Goal: Transaction & Acquisition: Purchase product/service

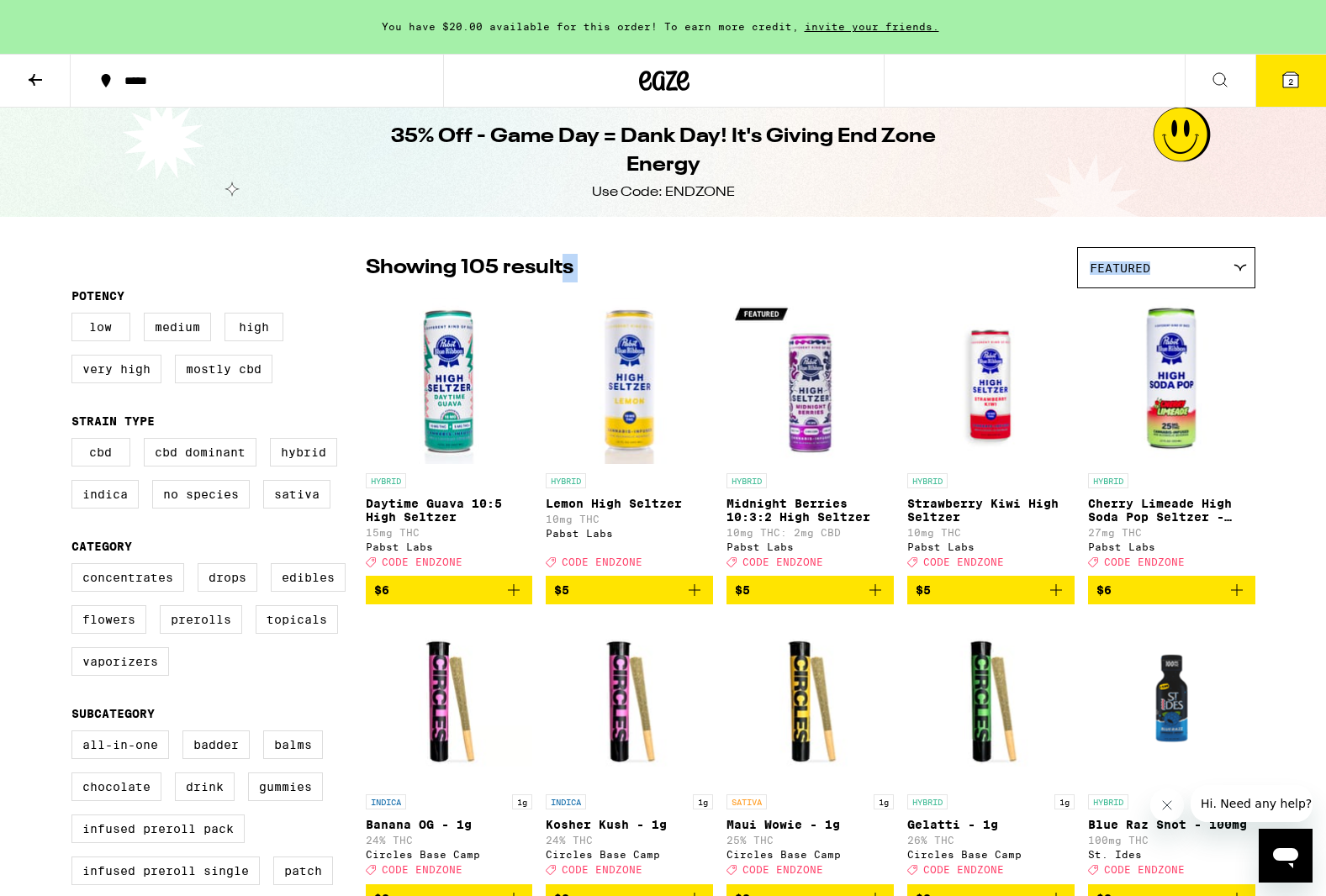
drag, startPoint x: 591, startPoint y: 282, endPoint x: 968, endPoint y: 286, distance: 377.0
click at [960, 284] on div "Showing 105 results Featured Featured Price: Low to High Price: High to Low" at bounding box center [810, 267] width 889 height 41
click at [1127, 261] on span "Featured" at bounding box center [1119, 268] width 61 height 14
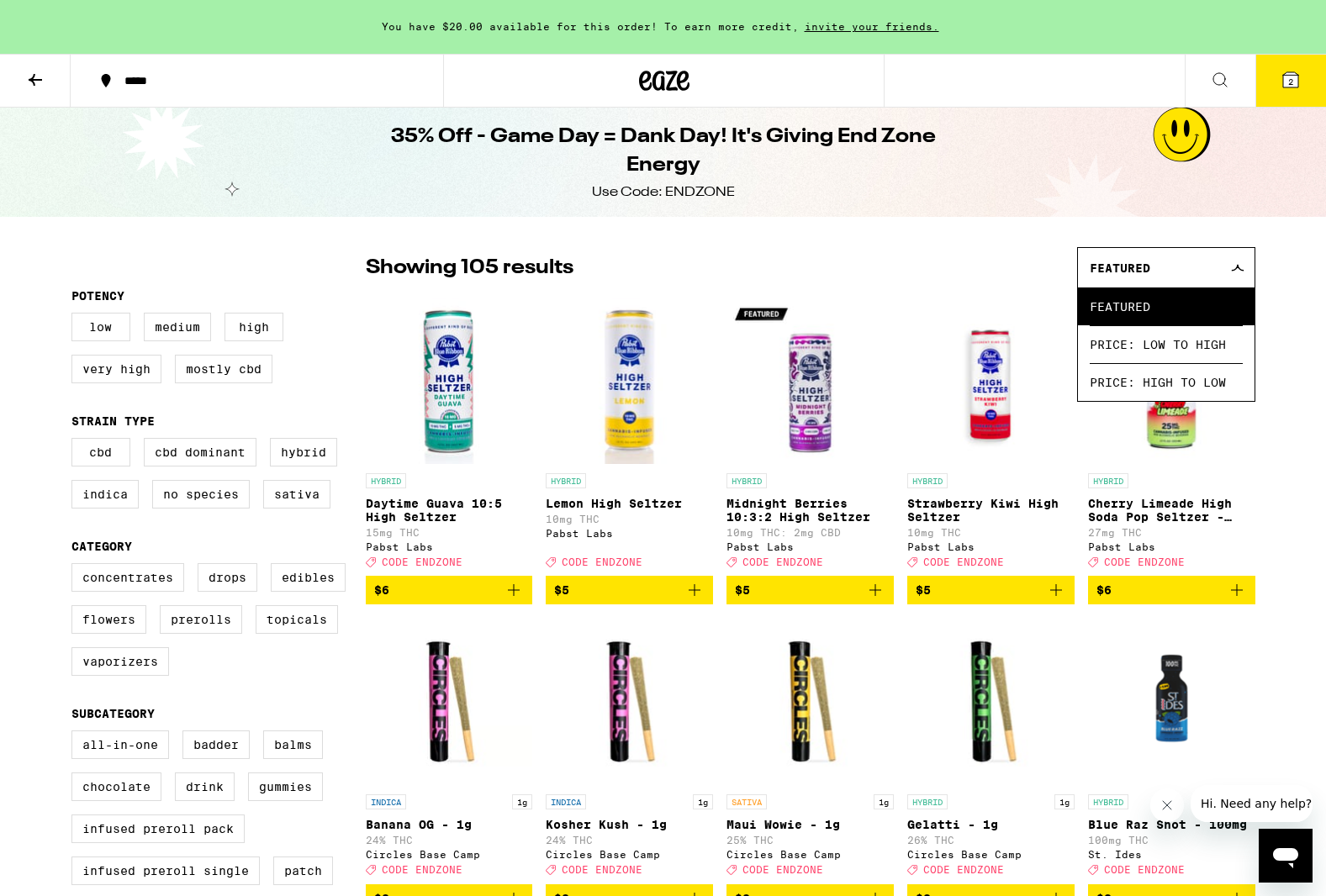
click at [789, 207] on div "35% Off - Game Day = Dank Day! It's Giving End Zone Energy Use Code: ENDZONE" at bounding box center [664, 162] width 646 height 109
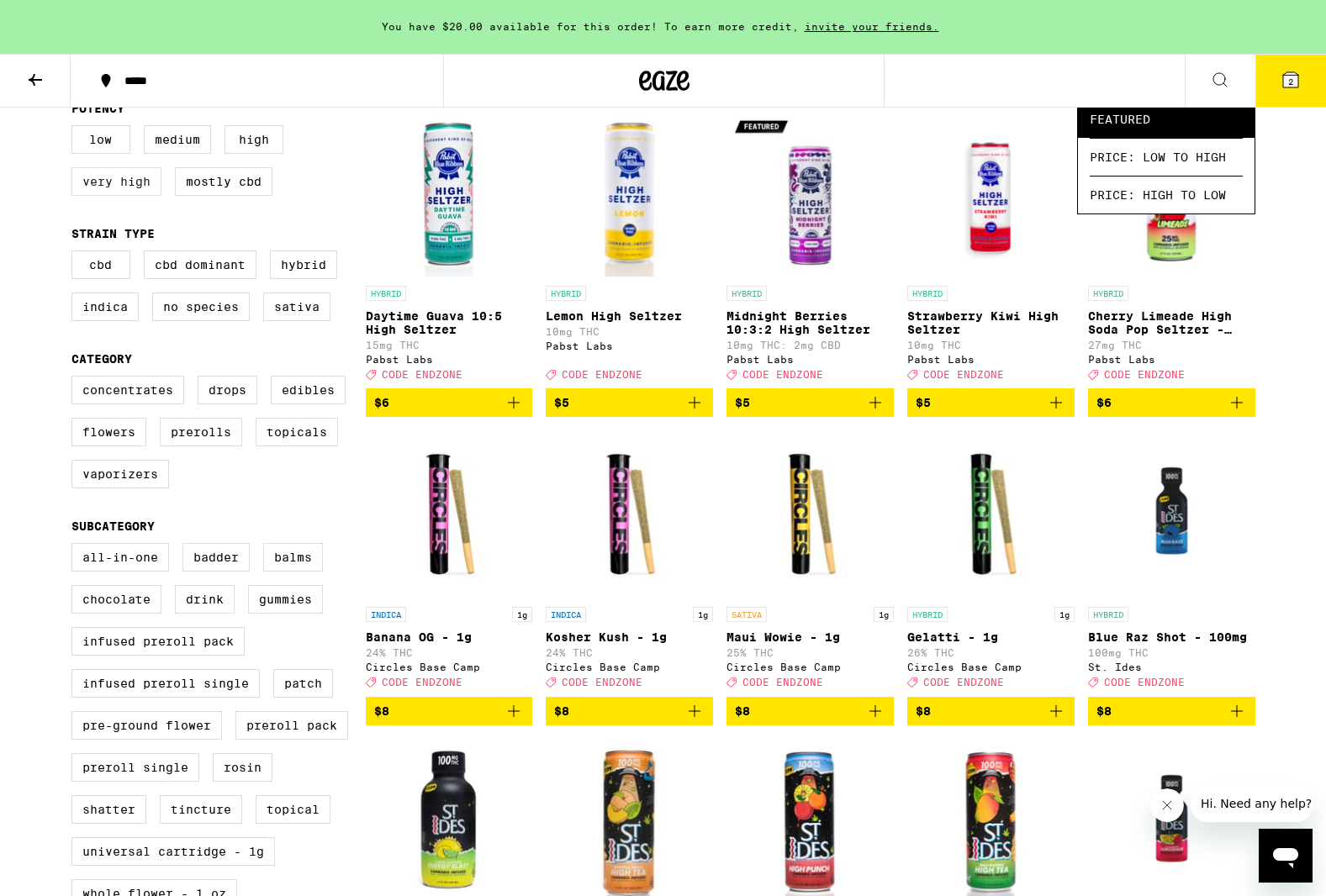
scroll to position [190, 0]
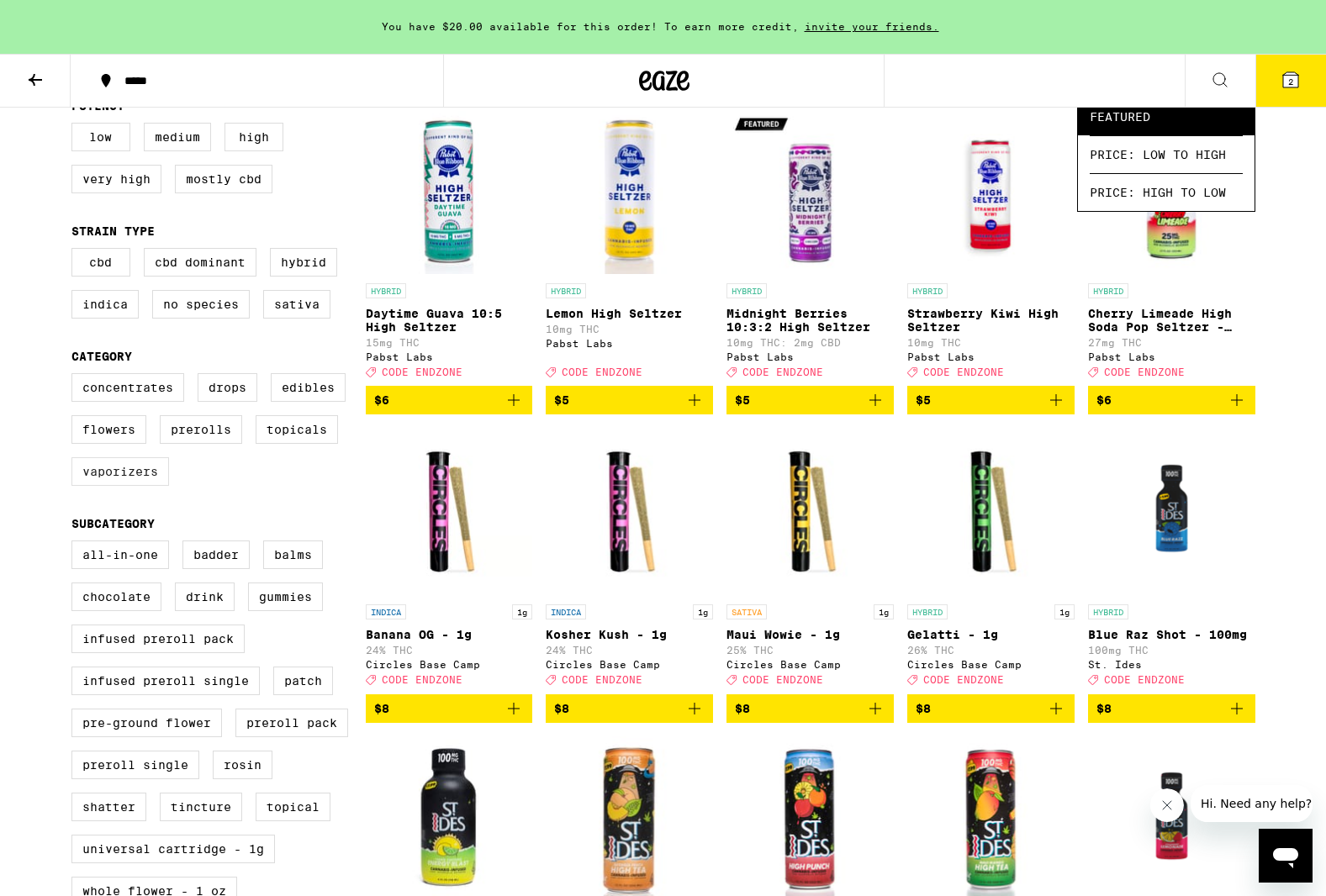
click at [119, 486] on label "Vaporizers" at bounding box center [120, 471] width 97 height 28
click at [76, 377] on input "Vaporizers" at bounding box center [75, 376] width 1 height 1
checkbox input "true"
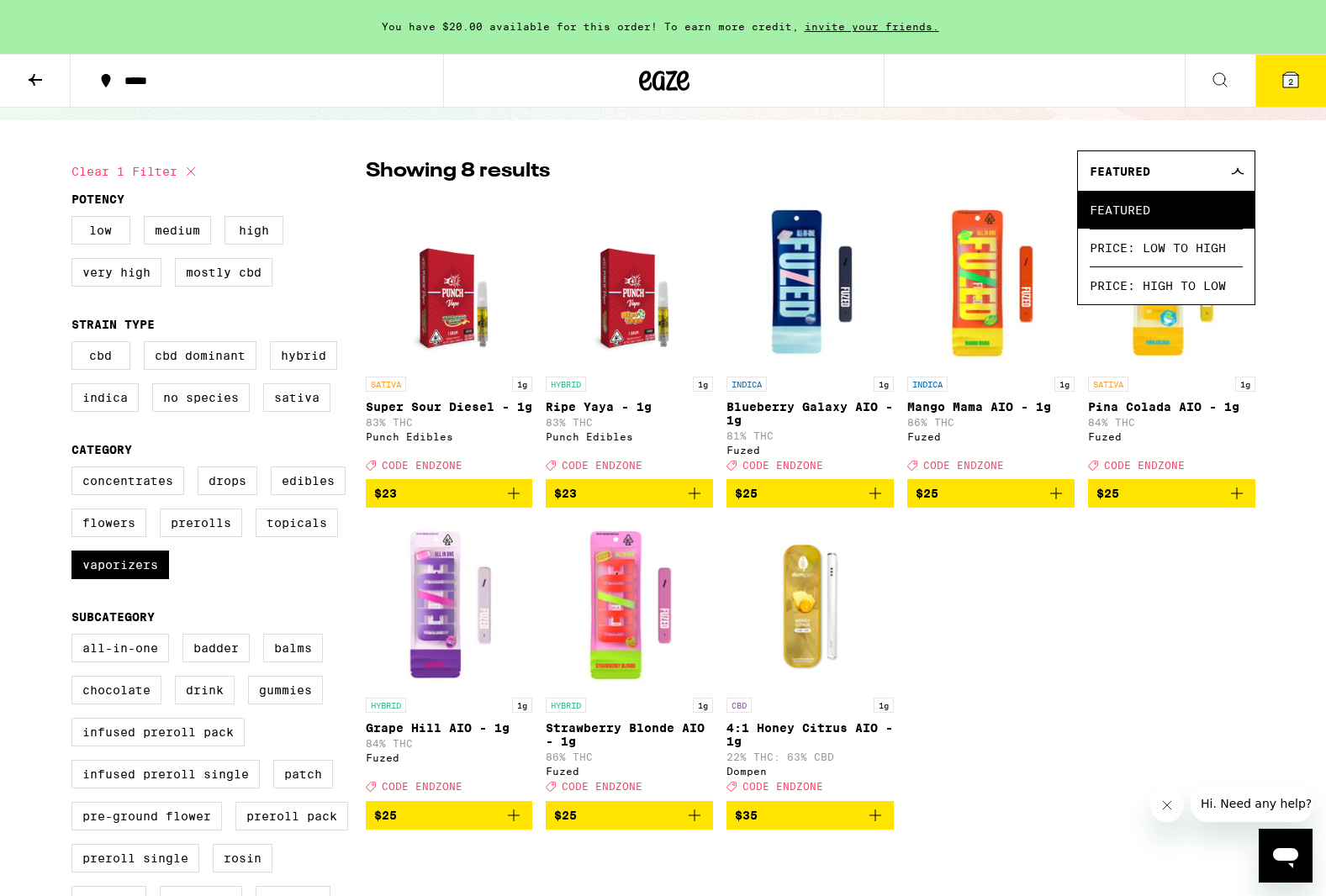
scroll to position [97, 0]
